Goal: Contribute content: Add original content to the website for others to see

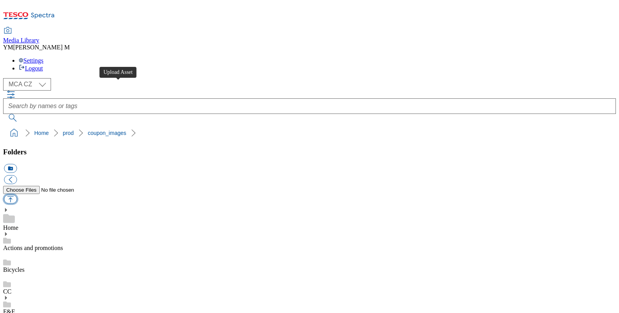
click at [17, 195] on button "button" at bounding box center [10, 199] width 13 height 9
type input "C:\fakepath\J24_1101_F.jpg"
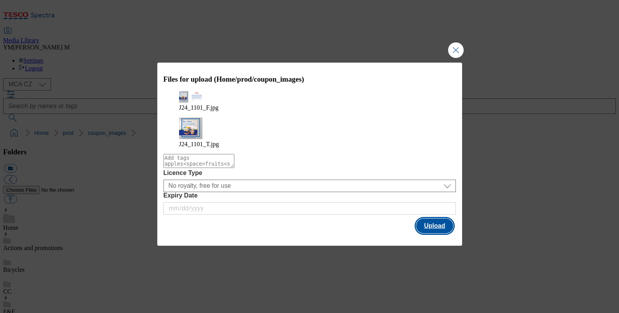
click at [442, 219] on button "Upload" at bounding box center [434, 226] width 37 height 15
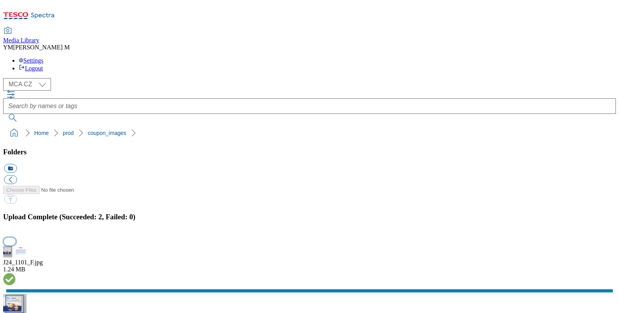
click at [16, 238] on button "button" at bounding box center [10, 241] width 12 height 7
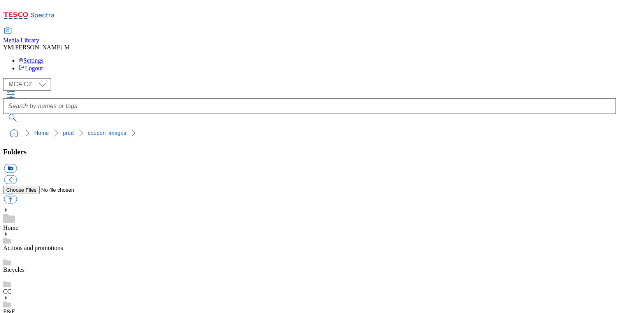
click at [17, 195] on button "button" at bounding box center [10, 199] width 13 height 9
type input "C:\fakepath\J24_1101_F.jpg"
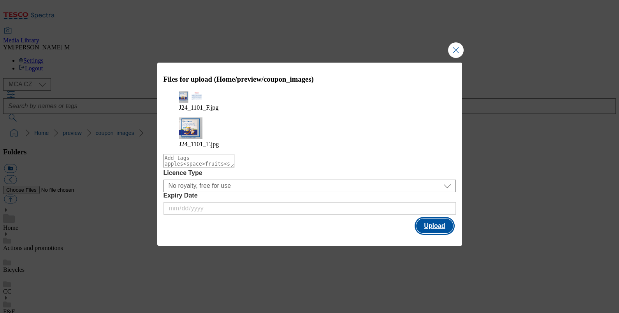
click at [449, 219] on button "Upload" at bounding box center [434, 226] width 37 height 15
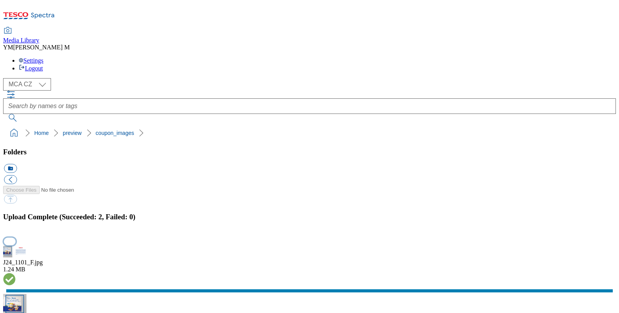
click at [16, 238] on button "button" at bounding box center [10, 241] width 12 height 7
